Goal: Task Accomplishment & Management: Manage account settings

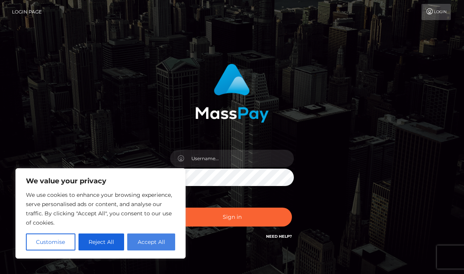
click at [162, 242] on button "Accept All" at bounding box center [151, 242] width 48 height 17
checkbox input "true"
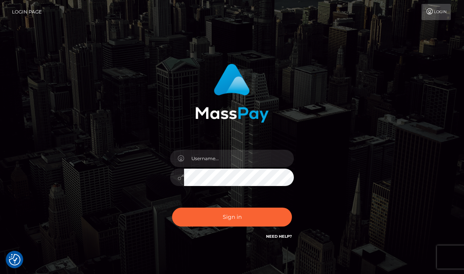
click at [233, 168] on div at bounding box center [231, 173] width 135 height 59
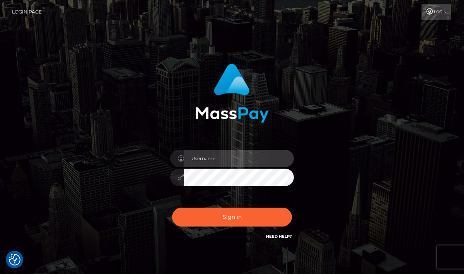
click at [233, 157] on input "text" at bounding box center [239, 158] width 110 height 17
type input "[EMAIL_ADDRESS][DOMAIN_NAME]"
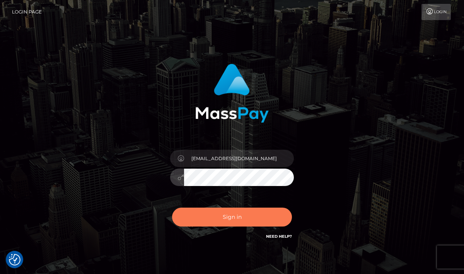
click at [251, 220] on button "Sign in" at bounding box center [232, 217] width 120 height 19
